Goal: Transaction & Acquisition: Purchase product/service

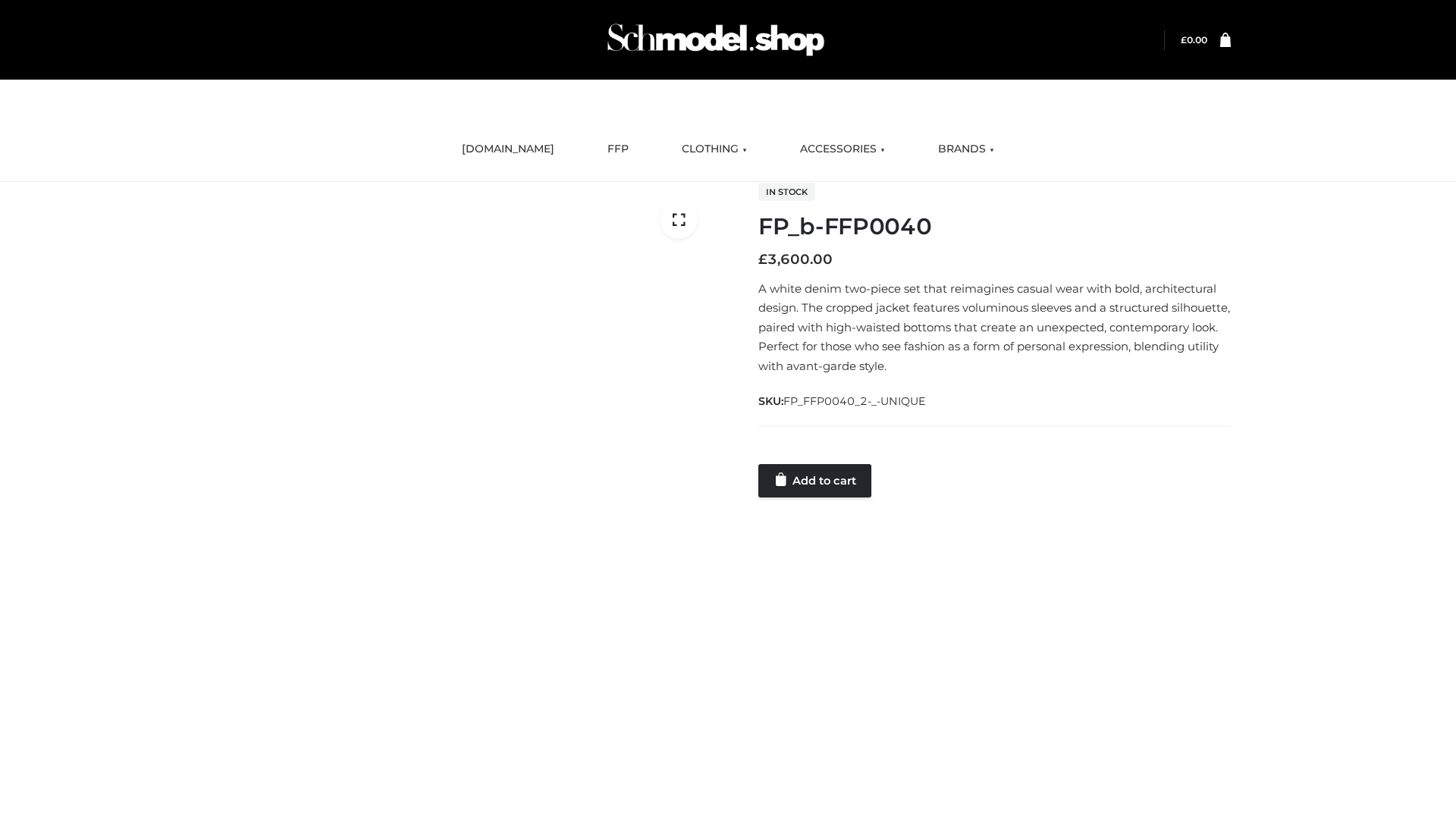
click at [816, 480] on link "Add to cart" at bounding box center [815, 481] width 113 height 33
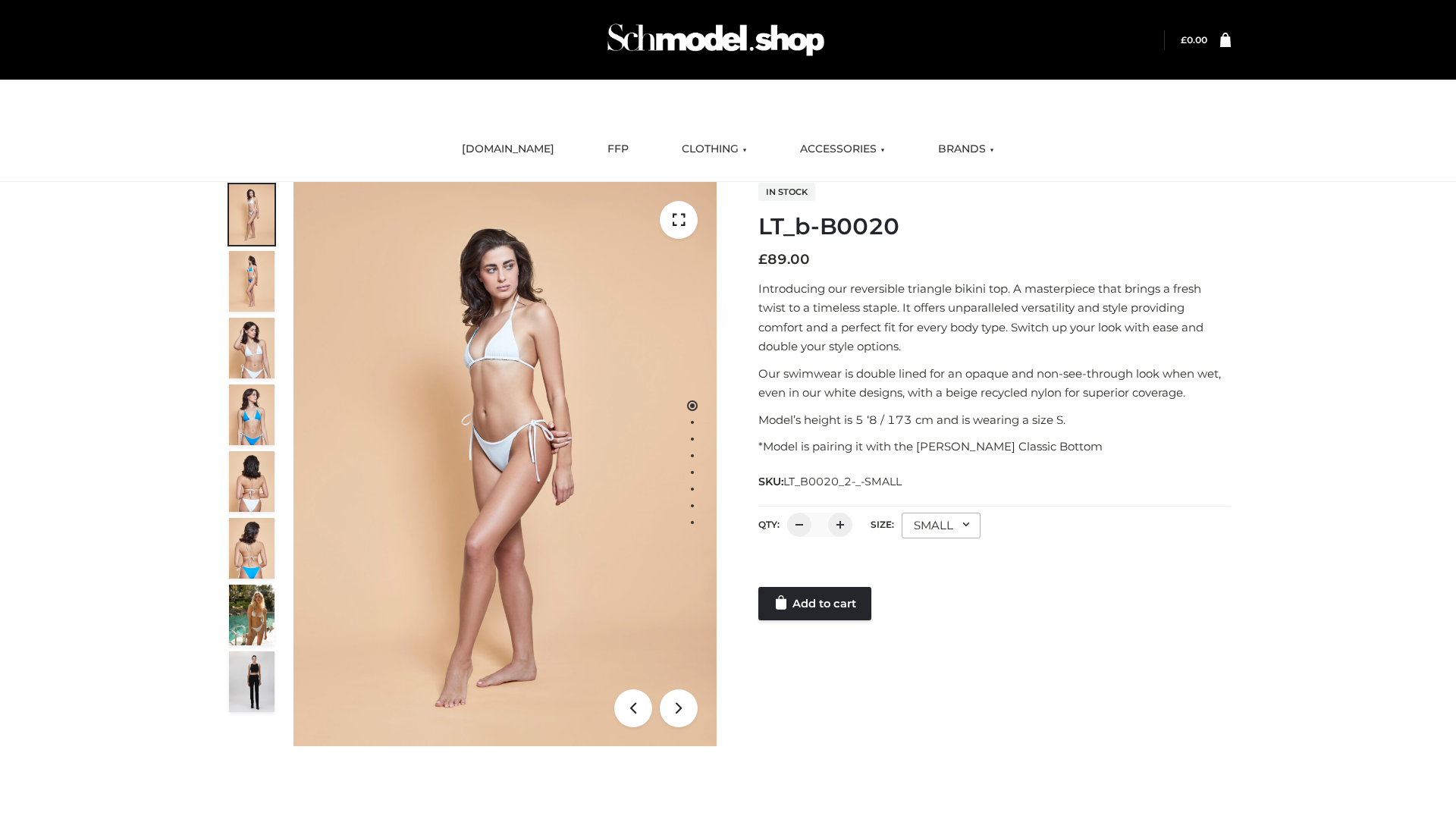
click at [816, 604] on link "Add to cart" at bounding box center [815, 604] width 113 height 33
